Goal: Answer question/provide support

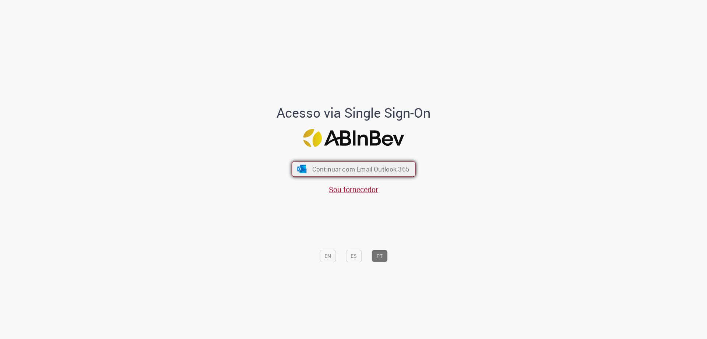
click at [321, 174] on button "Continuar com Email Outlook 365" at bounding box center [354, 168] width 124 height 15
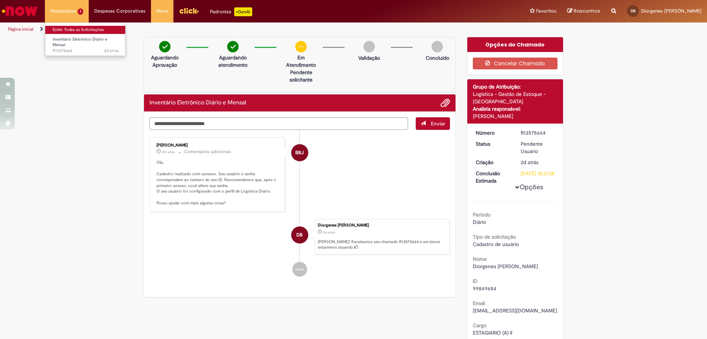
click at [73, 27] on link "Exibir Todas as Solicitações" at bounding box center [85, 30] width 81 height 8
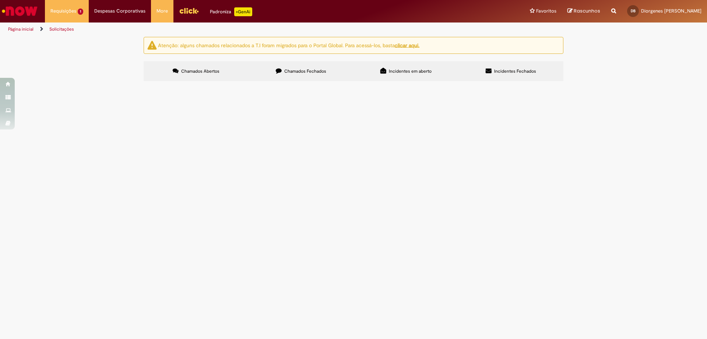
click at [0, 0] on span "Bom dia. Solicito acesso ao inventário eletrônico para atividades de controle." at bounding box center [0, 0] width 0 height 0
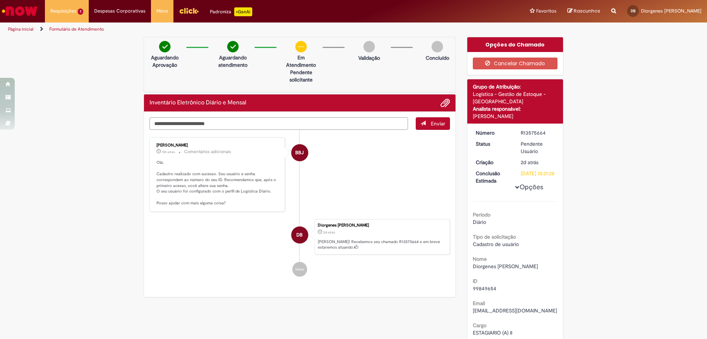
click at [265, 123] on textarea "Digite sua mensagem aqui..." at bounding box center [279, 123] width 259 height 13
click at [234, 122] on textarea "Digite sua mensagem aqui..." at bounding box center [279, 123] width 259 height 13
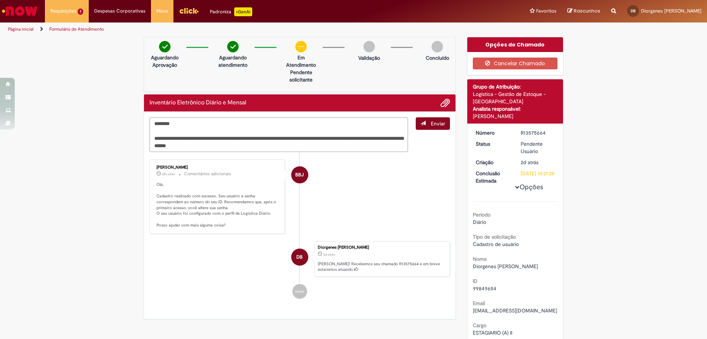
type textarea "**********"
click at [434, 126] on span "Enviar" at bounding box center [438, 123] width 14 height 7
